Goal: Information Seeking & Learning: Compare options

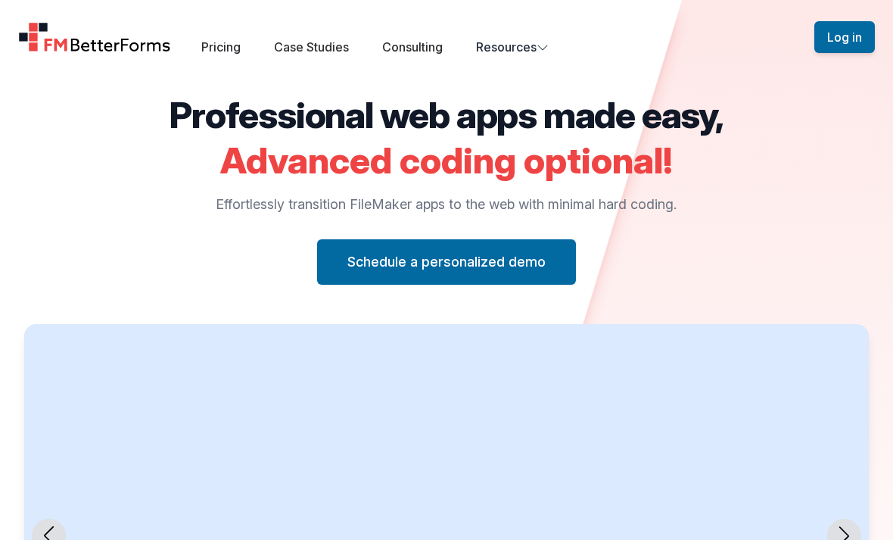
click at [220, 49] on link "Pricing" at bounding box center [220, 46] width 39 height 15
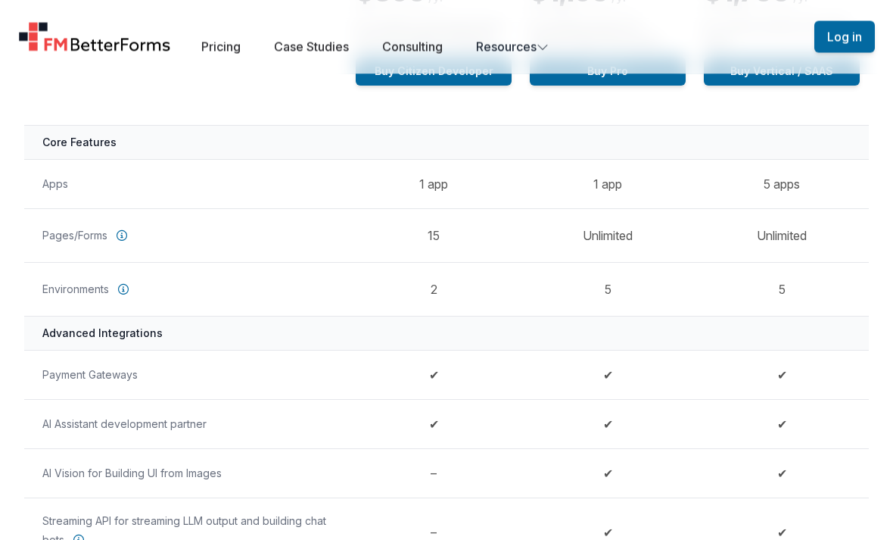
scroll to position [357, 0]
click at [121, 284] on icon at bounding box center [123, 289] width 23 height 23
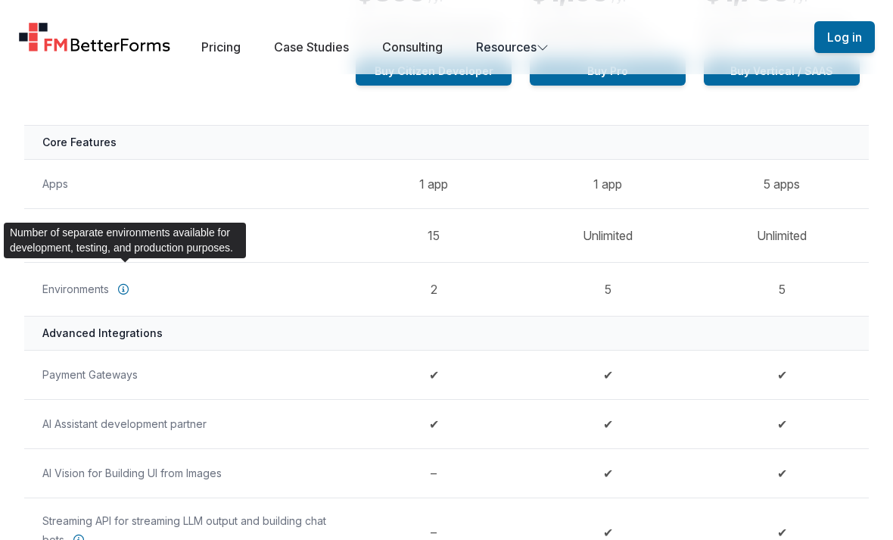
click at [144, 277] on span at bounding box center [446, 270] width 893 height 540
click at [125, 283] on icon at bounding box center [123, 289] width 23 height 23
click at [235, 258] on div "Number of separate environments available for development, testing, and product…" at bounding box center [125, 241] width 242 height 36
click at [119, 279] on icon at bounding box center [123, 289] width 23 height 23
click at [119, 289] on icon at bounding box center [123, 289] width 23 height 23
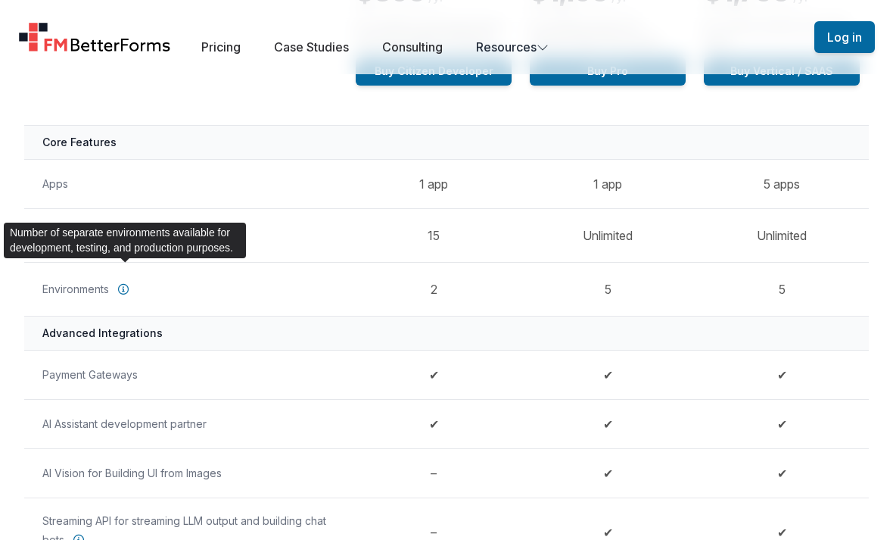
click at [129, 335] on th "Advanced Integrations" at bounding box center [446, 333] width 845 height 34
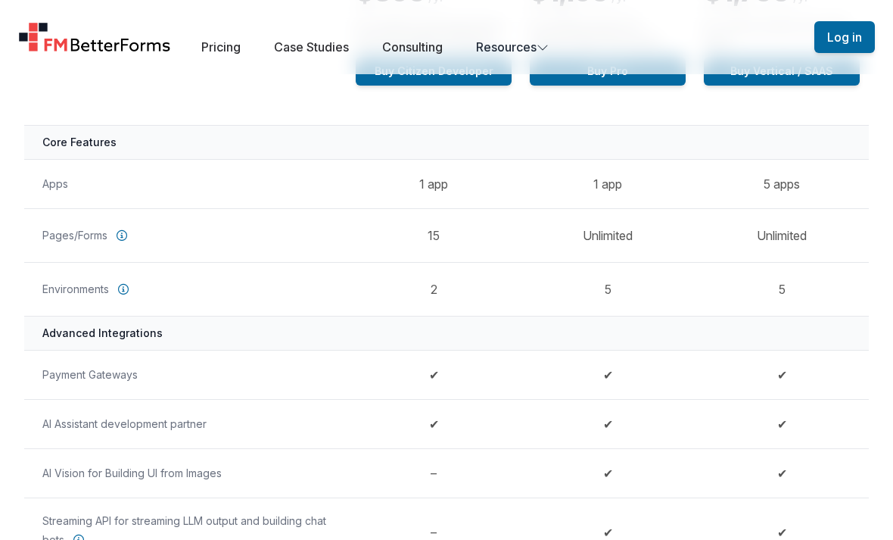
click at [123, 233] on icon at bounding box center [122, 235] width 23 height 23
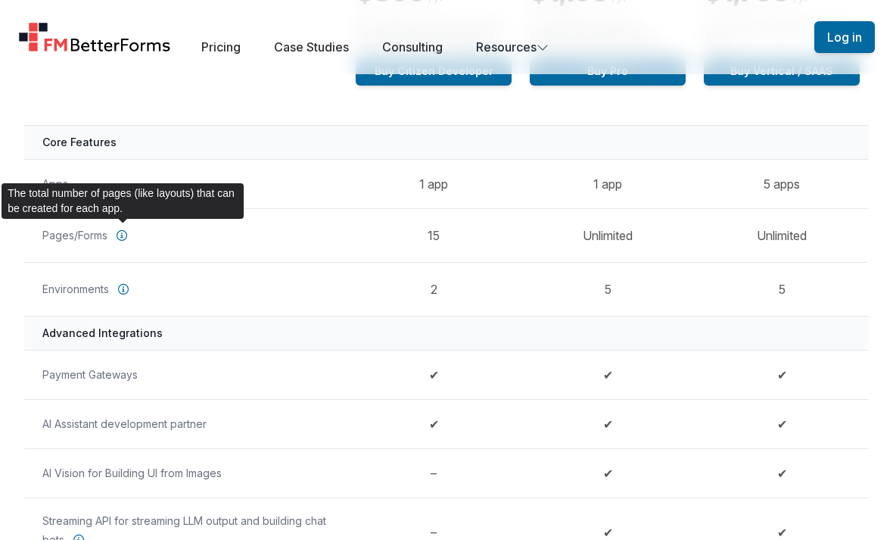
click at [118, 236] on icon at bounding box center [122, 235] width 23 height 23
click at [77, 238] on th "Pages/Forms" at bounding box center [185, 235] width 323 height 54
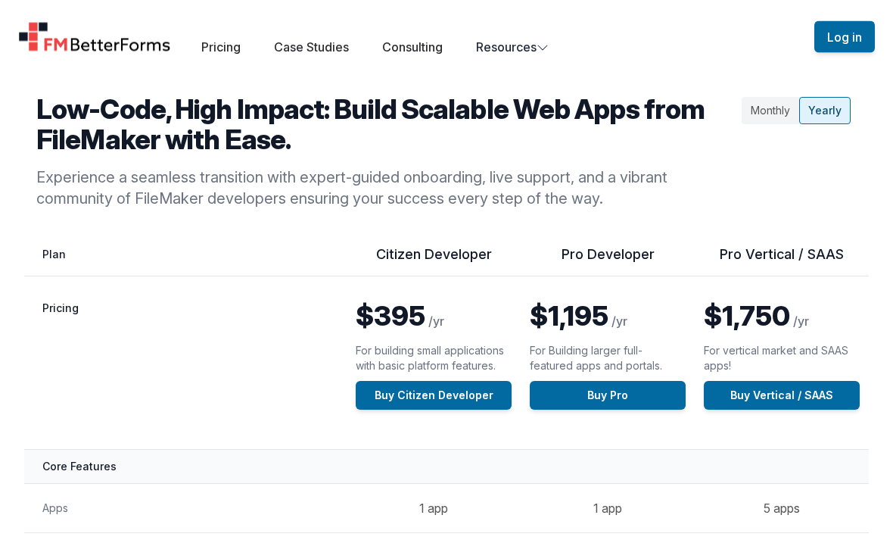
scroll to position [0, 0]
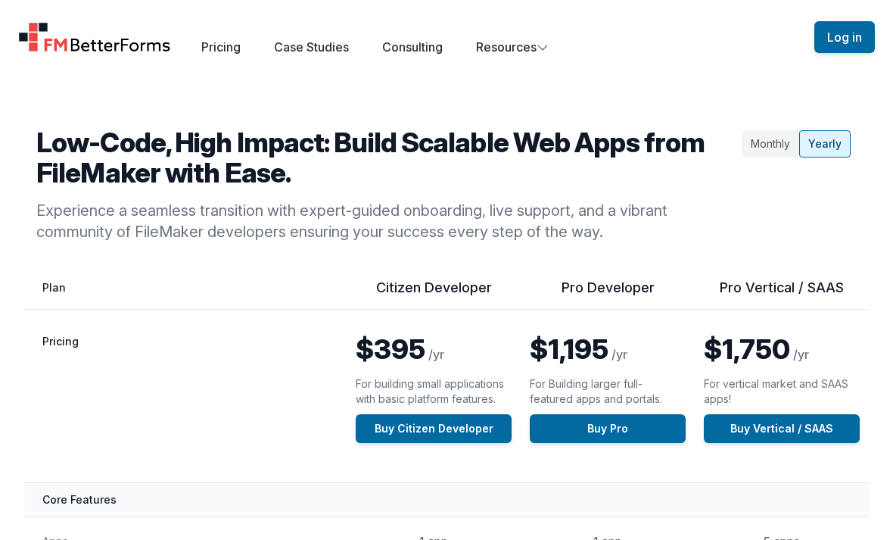
click at [763, 148] on div "Monthly" at bounding box center [771, 143] width 58 height 27
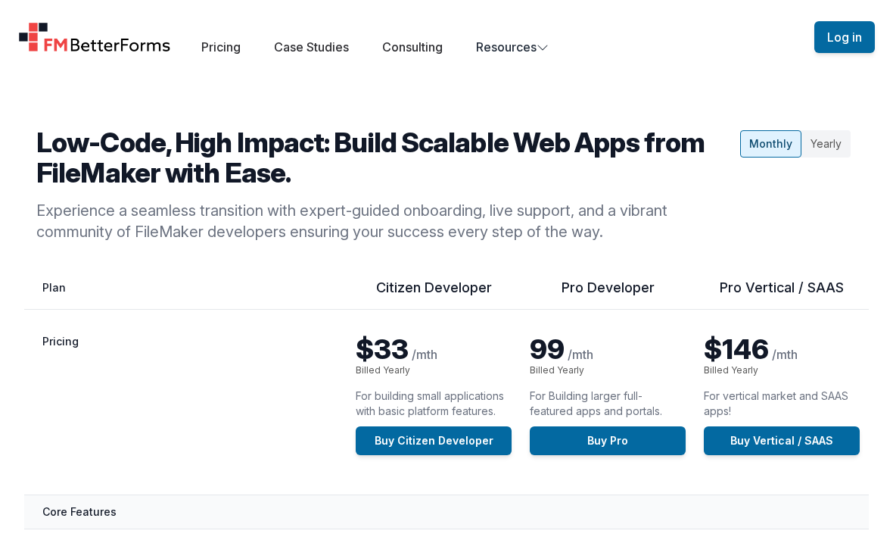
click at [820, 143] on div "Yearly" at bounding box center [826, 143] width 49 height 27
